Goal: Transaction & Acquisition: Purchase product/service

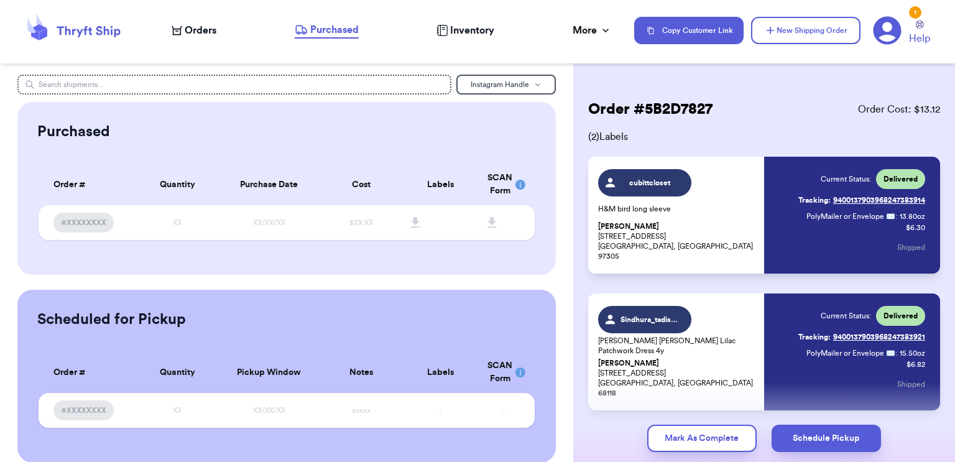
scroll to position [47, 0]
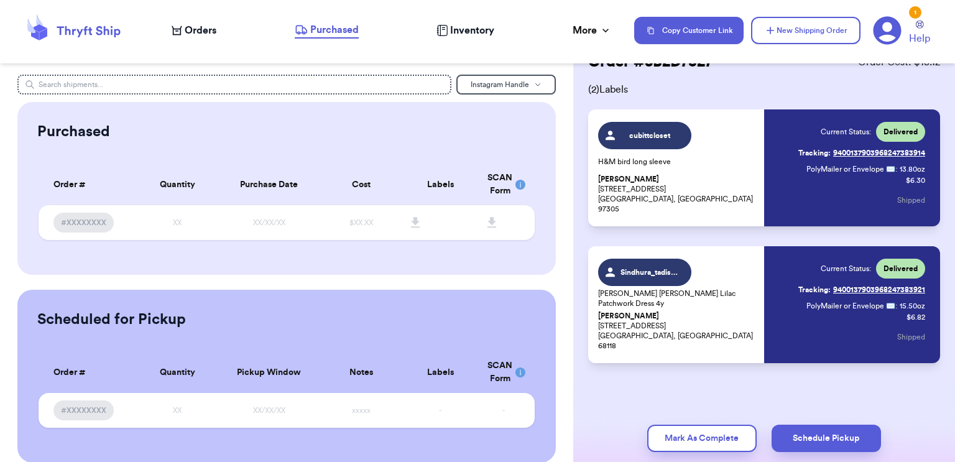
click at [190, 29] on span "Orders" at bounding box center [201, 30] width 32 height 15
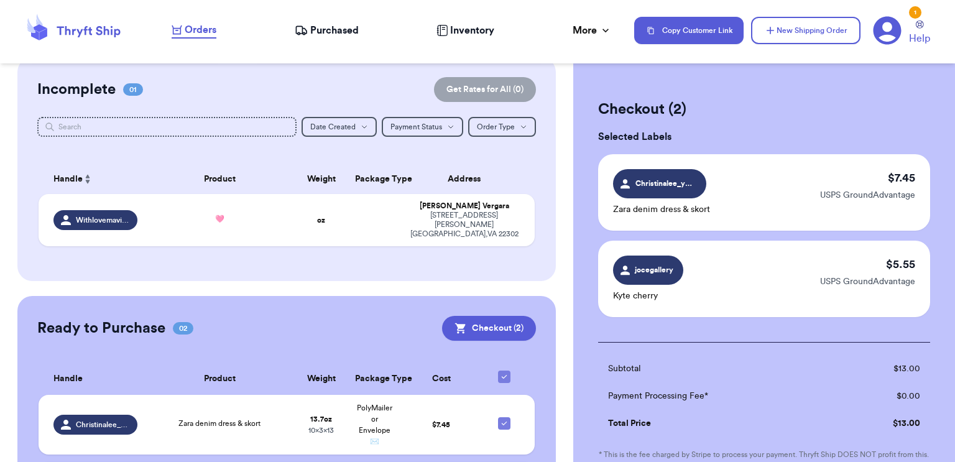
scroll to position [201, 0]
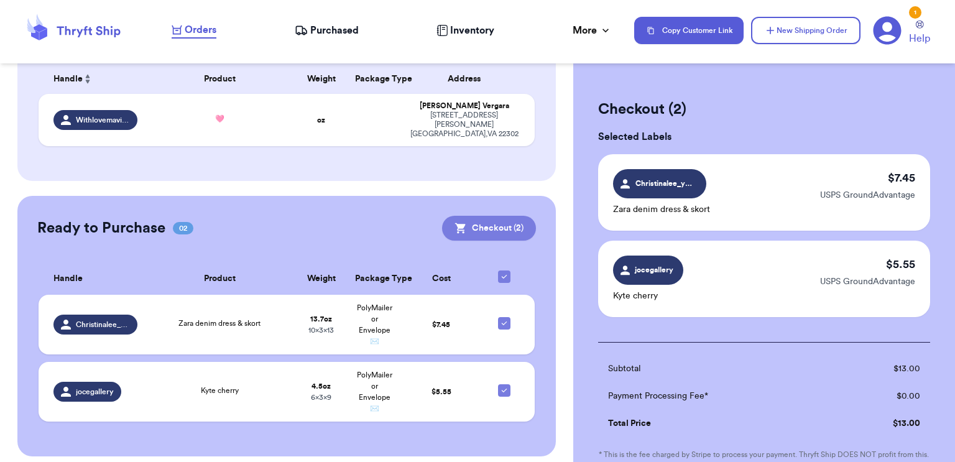
click at [522, 218] on button "Checkout ( 2 )" at bounding box center [489, 228] width 94 height 25
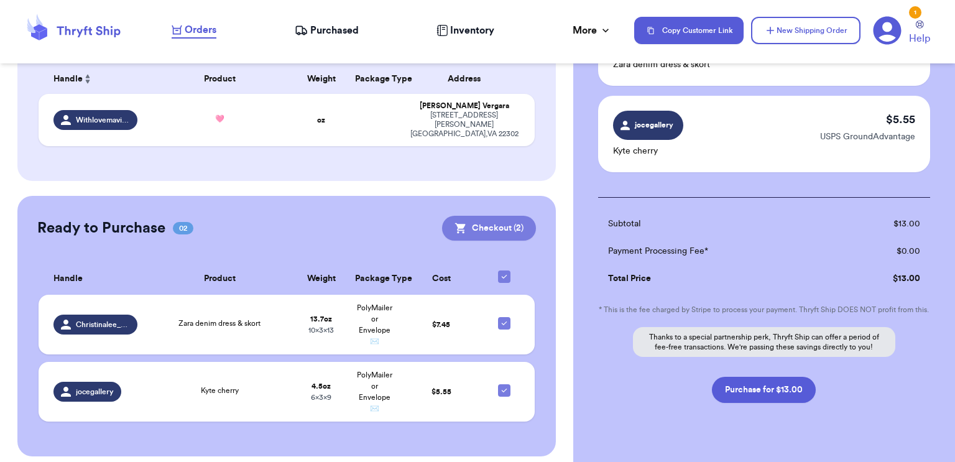
scroll to position [183, 0]
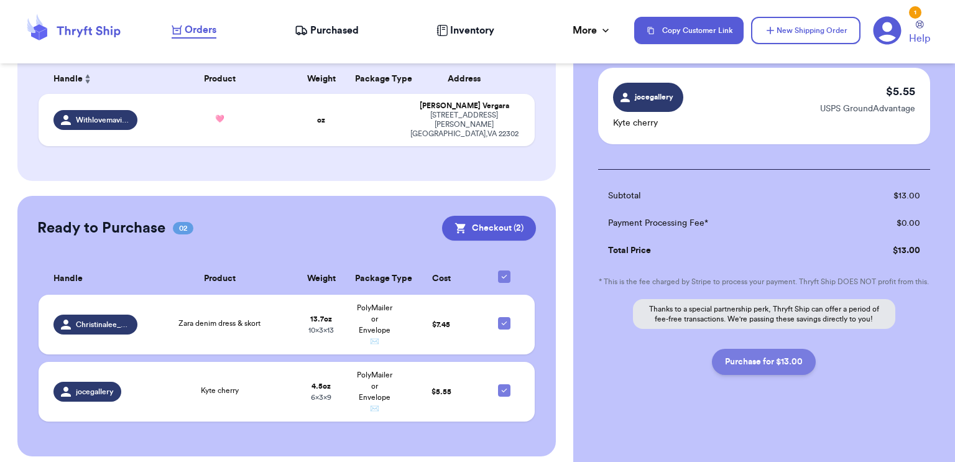
click at [791, 362] on button "Purchase for $13.00" at bounding box center [764, 362] width 104 height 26
checkbox input "false"
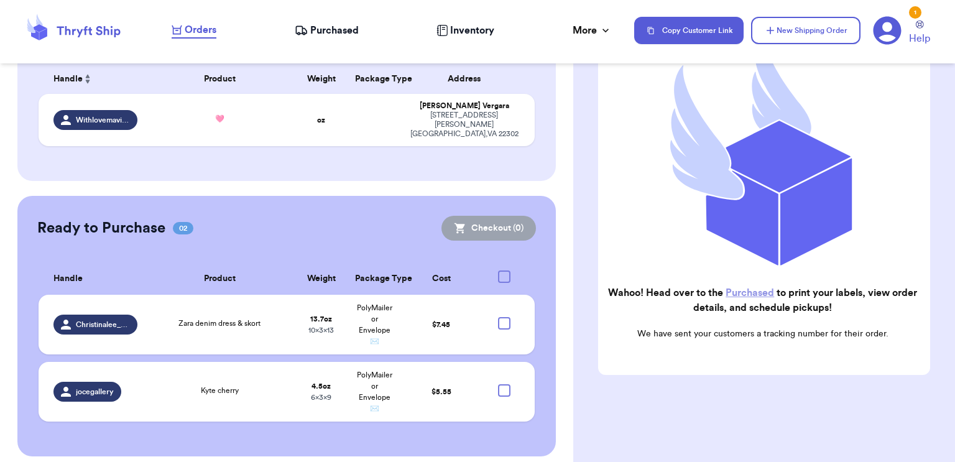
scroll to position [164, 0]
checkbox input "true"
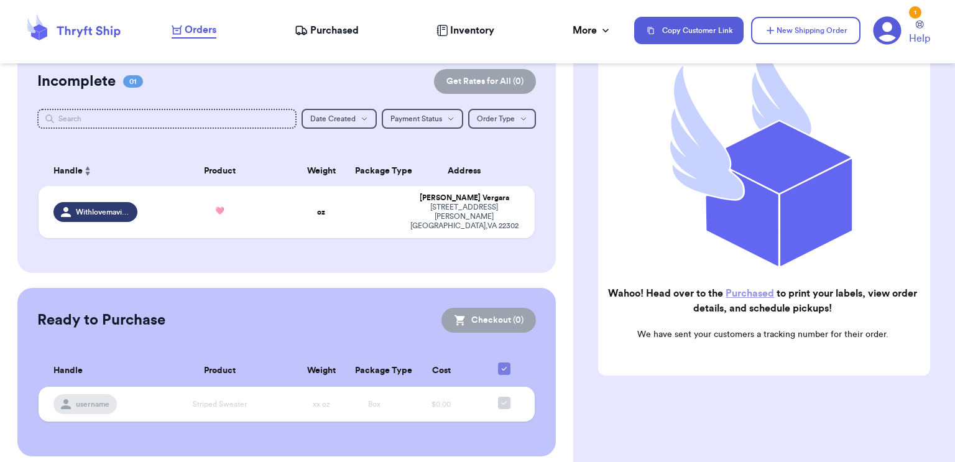
click at [320, 30] on span "Purchased" at bounding box center [334, 30] width 49 height 15
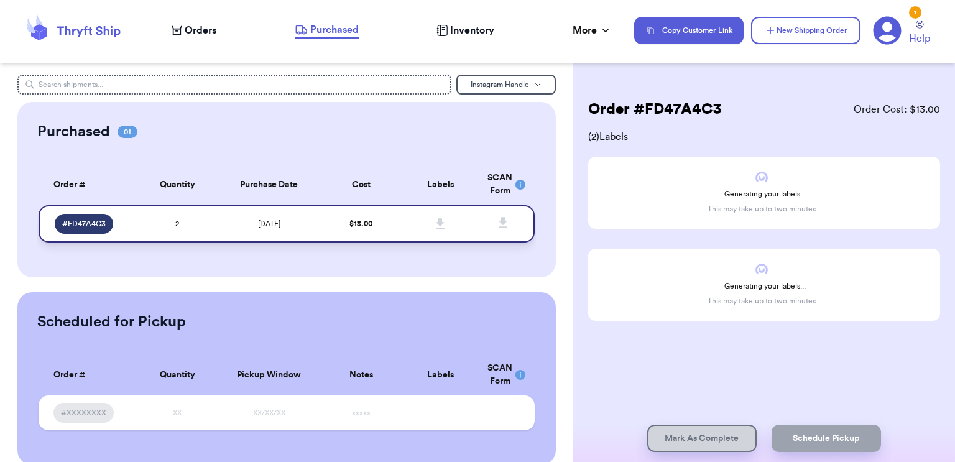
click at [439, 221] on icon at bounding box center [440, 223] width 9 height 11
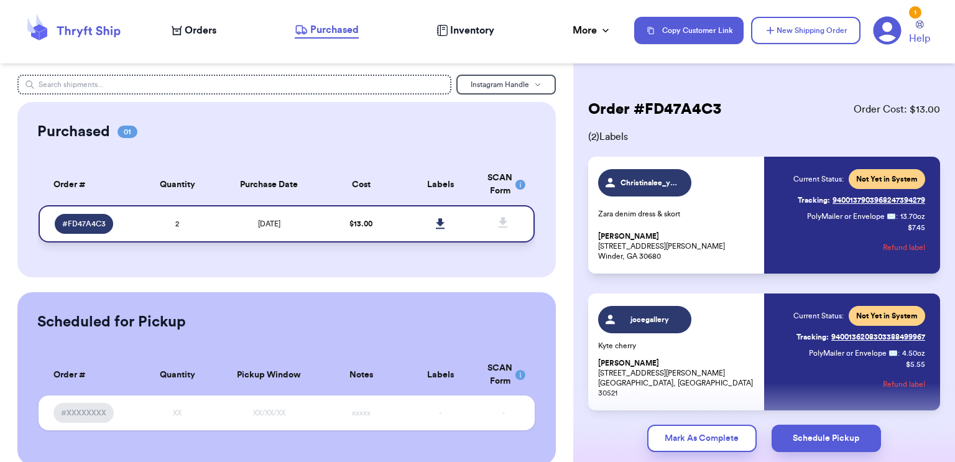
click at [438, 221] on icon at bounding box center [440, 223] width 9 height 11
